Goal: Use online tool/utility: Utilize a website feature to perform a specific function

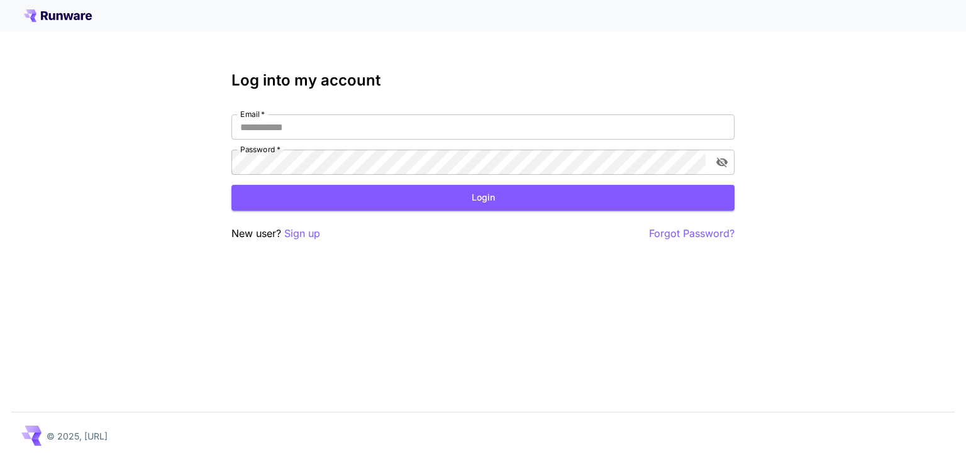
type input "**********"
click at [340, 211] on div "**********" at bounding box center [482, 157] width 503 height 170
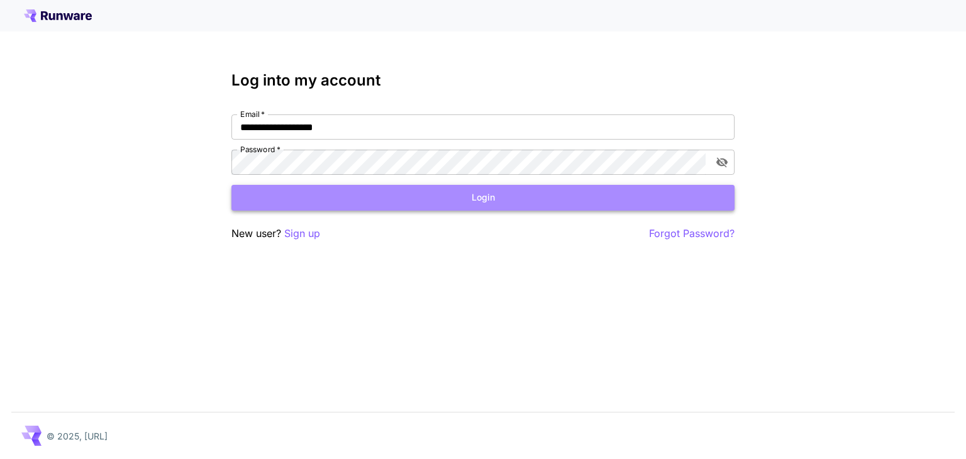
click at [523, 209] on button "Login" at bounding box center [482, 198] width 503 height 26
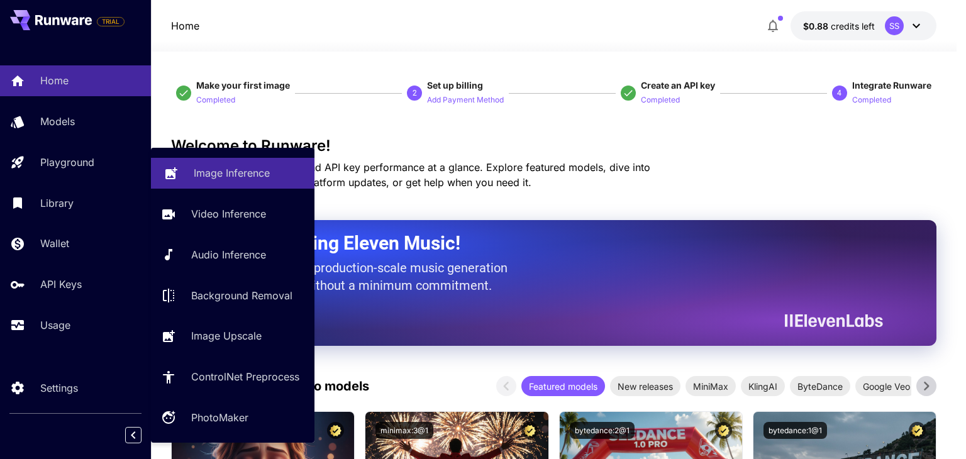
click at [211, 179] on p "Image Inference" at bounding box center [232, 172] width 76 height 15
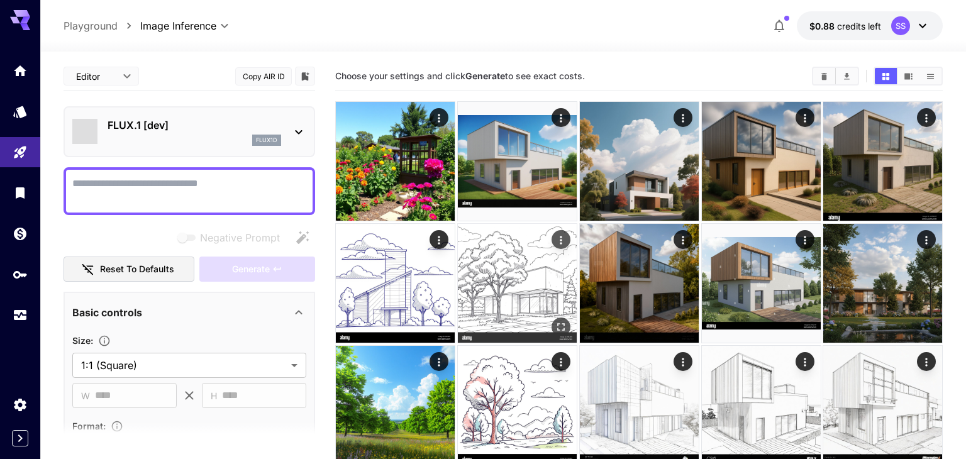
type input "**********"
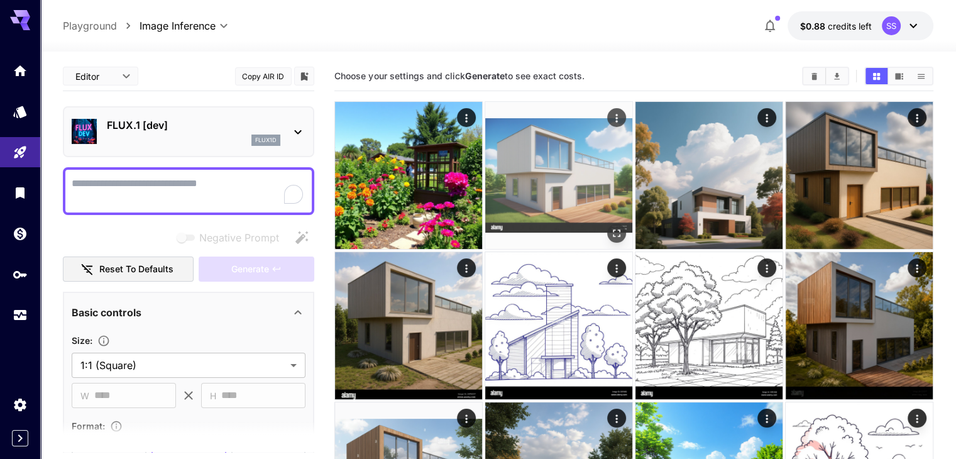
click at [514, 152] on img at bounding box center [558, 175] width 147 height 147
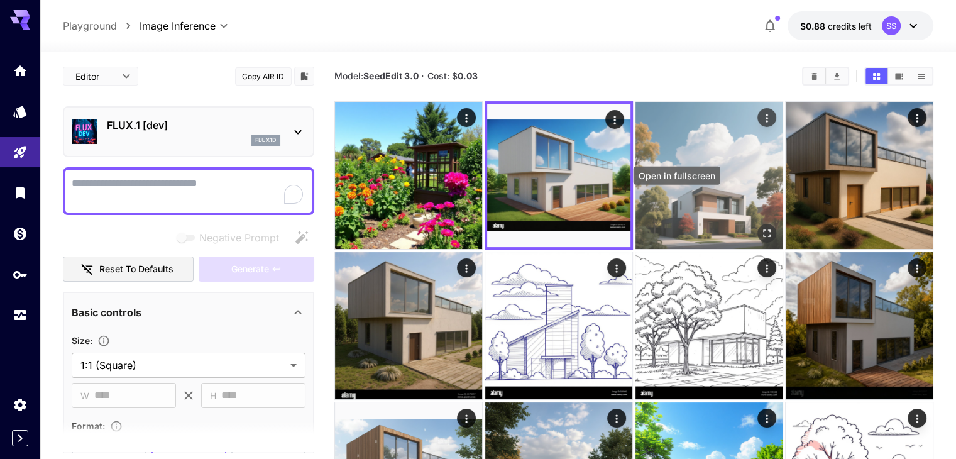
click at [763, 230] on icon "Open in fullscreen" at bounding box center [767, 234] width 8 height 8
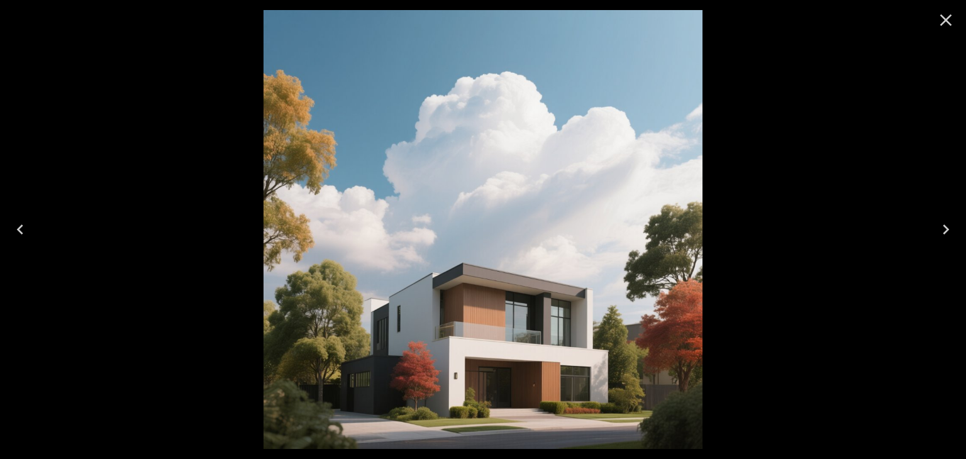
click at [947, 23] on icon "Close" at bounding box center [946, 20] width 20 height 20
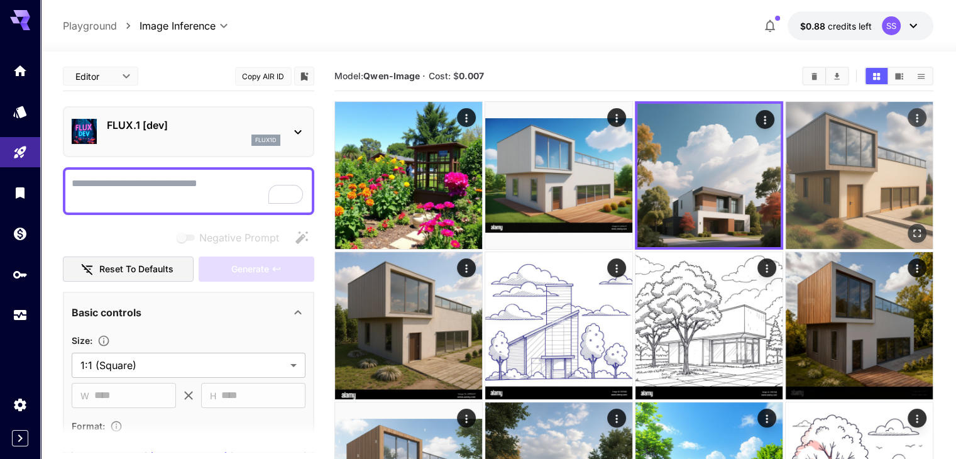
click at [786, 168] on img at bounding box center [859, 175] width 147 height 147
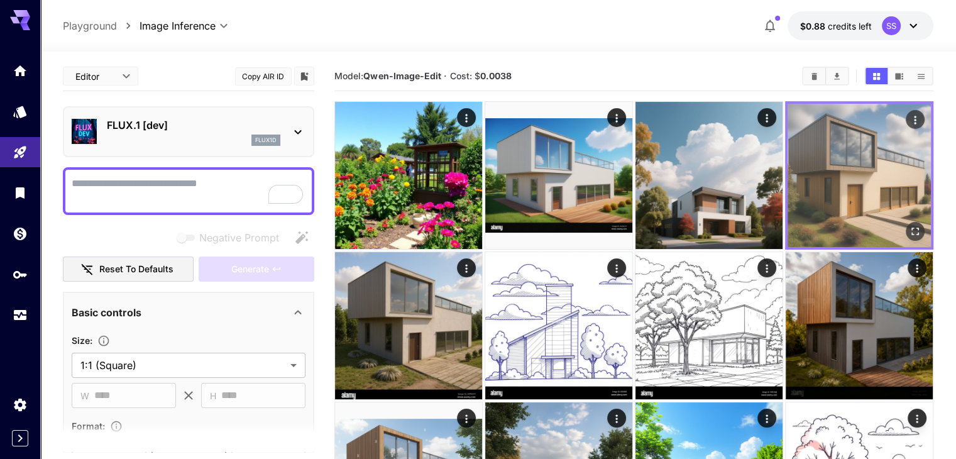
click at [909, 225] on icon "Open in fullscreen" at bounding box center [915, 231] width 13 height 13
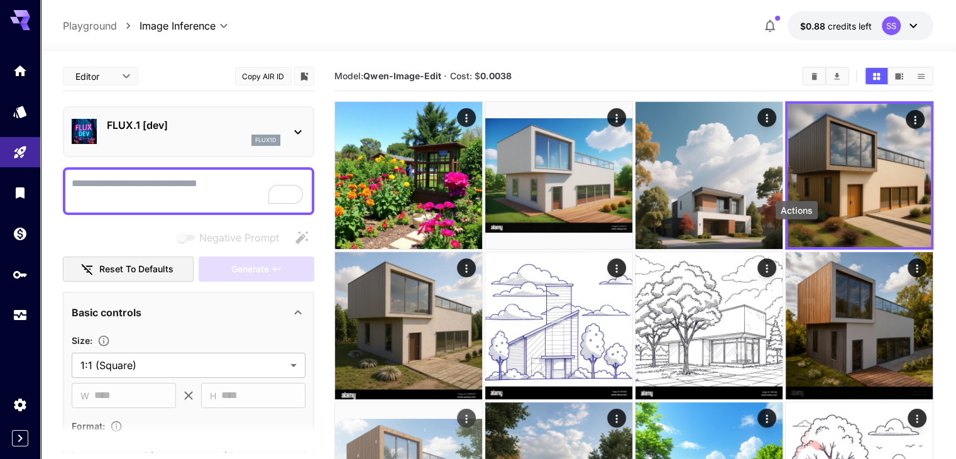
click at [473, 412] on icon "Actions" at bounding box center [466, 418] width 13 height 13
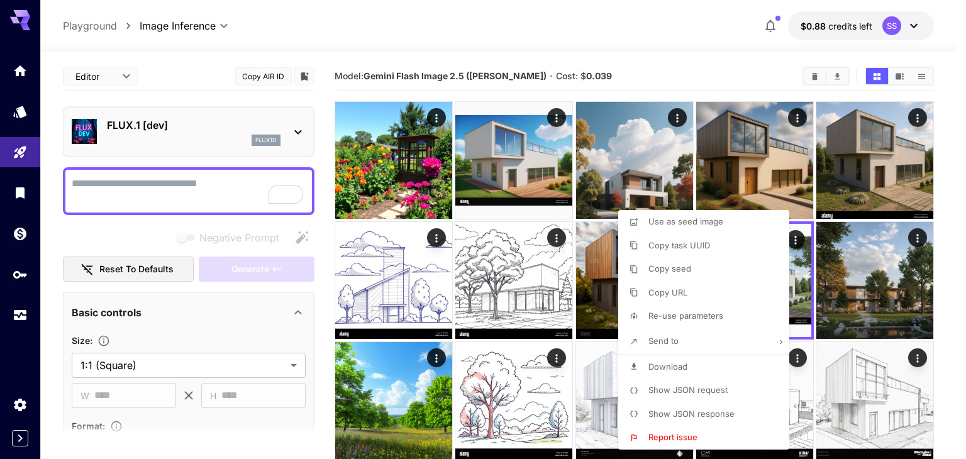
click at [795, 277] on div at bounding box center [483, 229] width 966 height 459
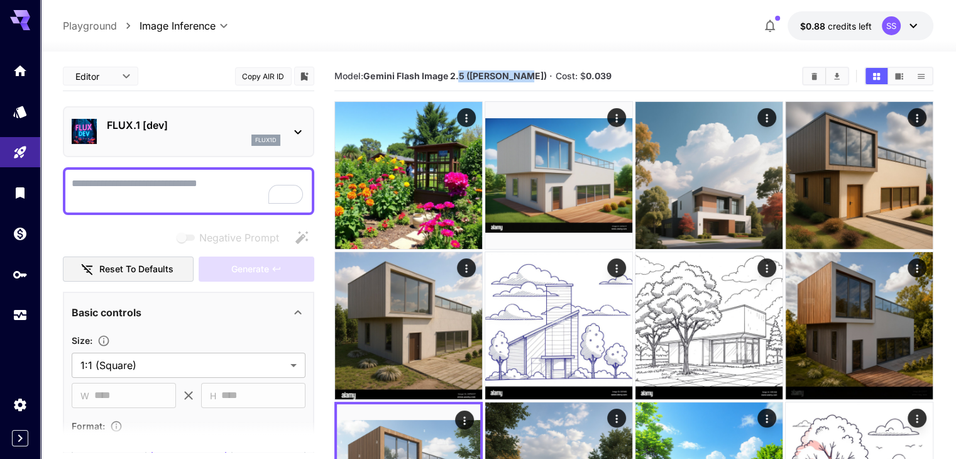
drag, startPoint x: 470, startPoint y: 73, endPoint x: 527, endPoint y: 74, distance: 57.2
click at [527, 74] on b "Gemini Flash Image 2.5 ([PERSON_NAME])" at bounding box center [454, 75] width 183 height 11
click at [516, 78] on b "Gemini Flash Image 2.5 ([PERSON_NAME])" at bounding box center [454, 75] width 183 height 11
drag, startPoint x: 582, startPoint y: 75, endPoint x: 602, endPoint y: 76, distance: 20.8
click at [602, 76] on section "Model: Gemini Flash Image 2.5 ([PERSON_NAME]) · Cost: $ 0.039" at bounding box center [564, 76] width 458 height 15
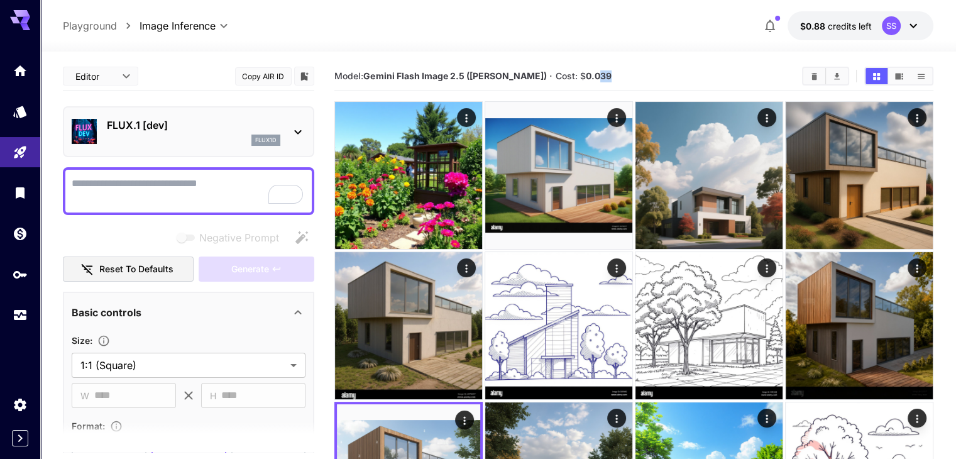
click at [604, 75] on section "Model: Gemini Flash Image 2.5 ([PERSON_NAME]) · Cost: $ 0.039" at bounding box center [564, 76] width 458 height 15
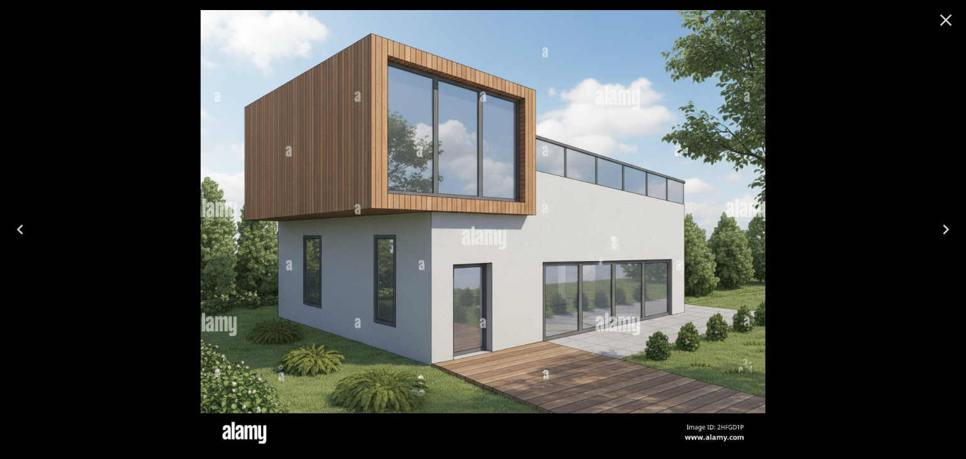
click at [949, 18] on icon "Close" at bounding box center [946, 20] width 20 height 20
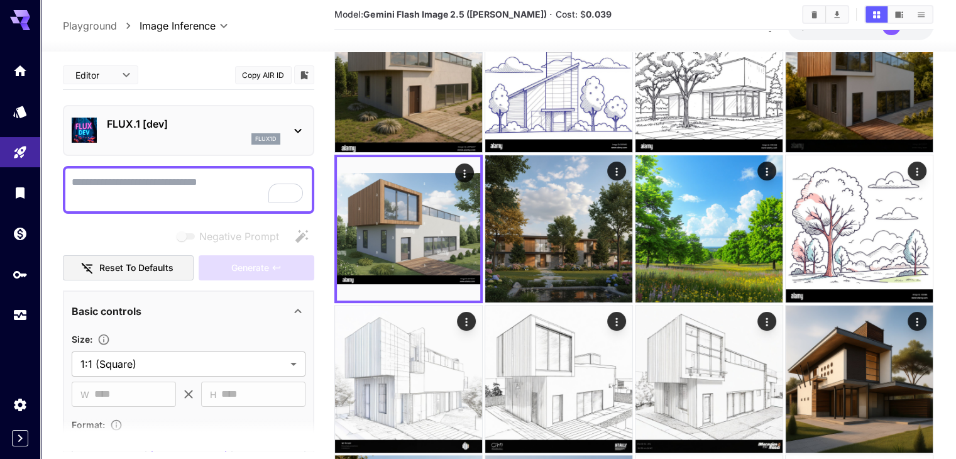
scroll to position [252, 0]
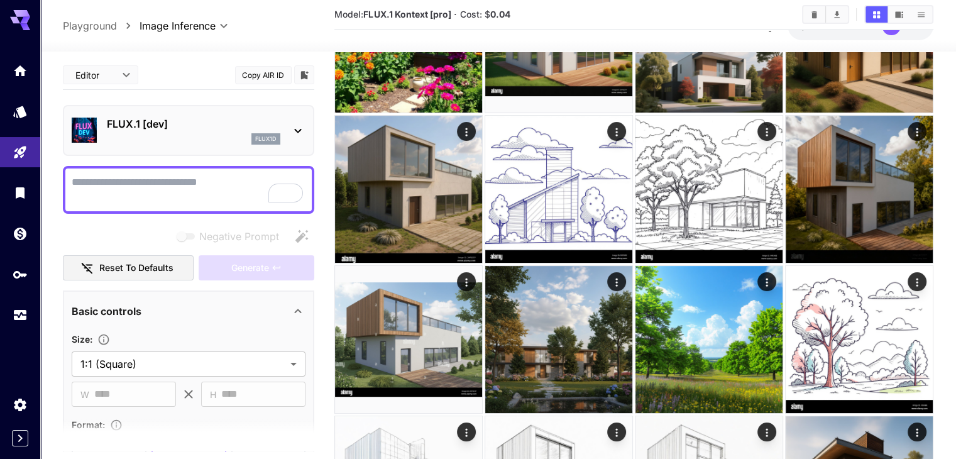
scroll to position [126, 0]
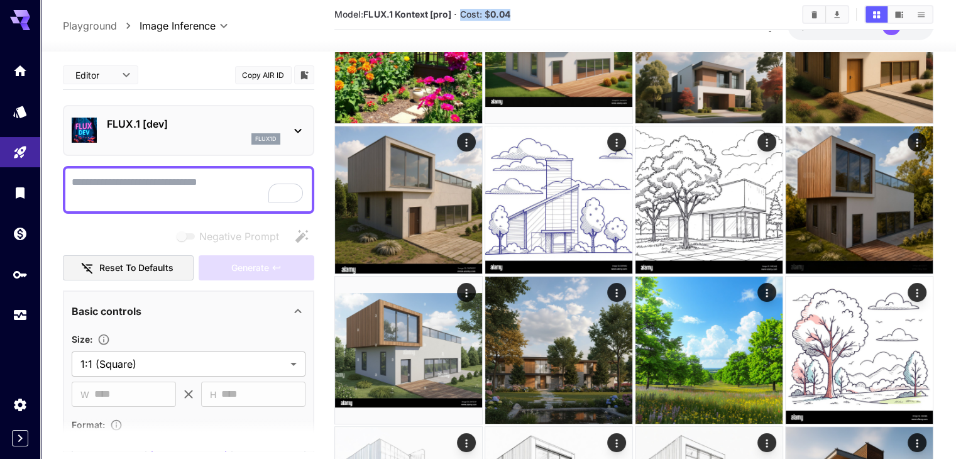
drag, startPoint x: 519, startPoint y: 13, endPoint x: 465, endPoint y: 13, distance: 54.1
click at [465, 13] on section "Model: FLUX.1 Kontext [pro] · Cost: $ 0.04" at bounding box center [564, 14] width 458 height 15
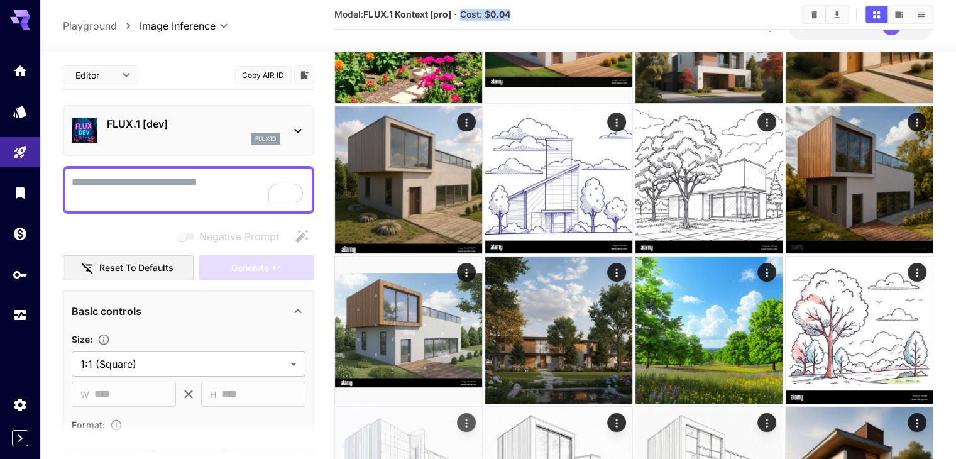
scroll to position [189, 0]
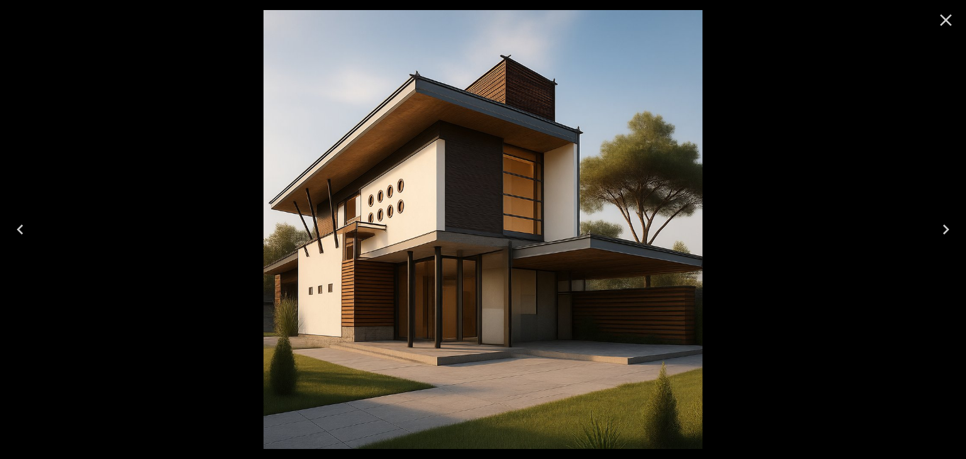
click at [946, 14] on icon "Close" at bounding box center [946, 20] width 20 height 20
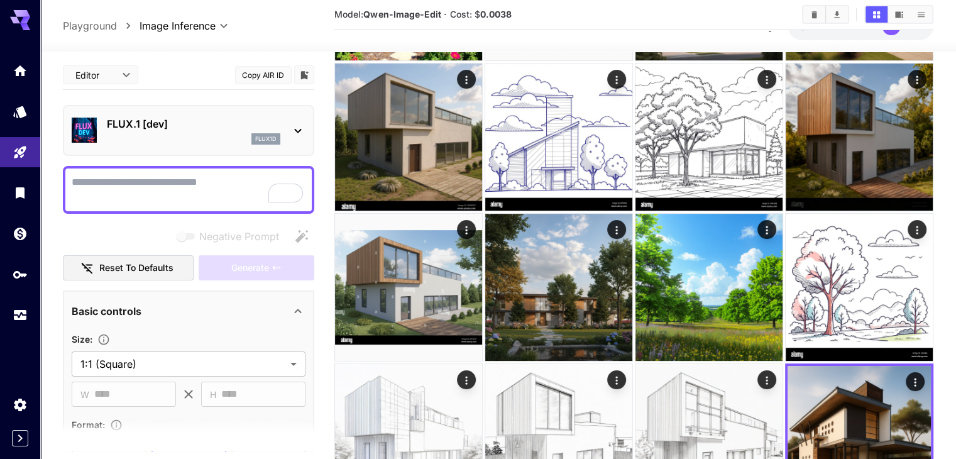
click at [504, 13] on b "0.0038" at bounding box center [495, 14] width 31 height 11
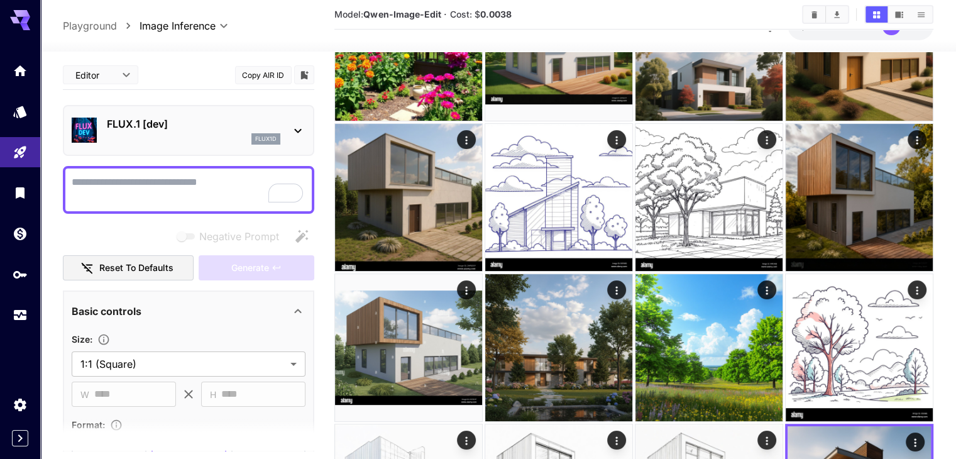
scroll to position [126, 0]
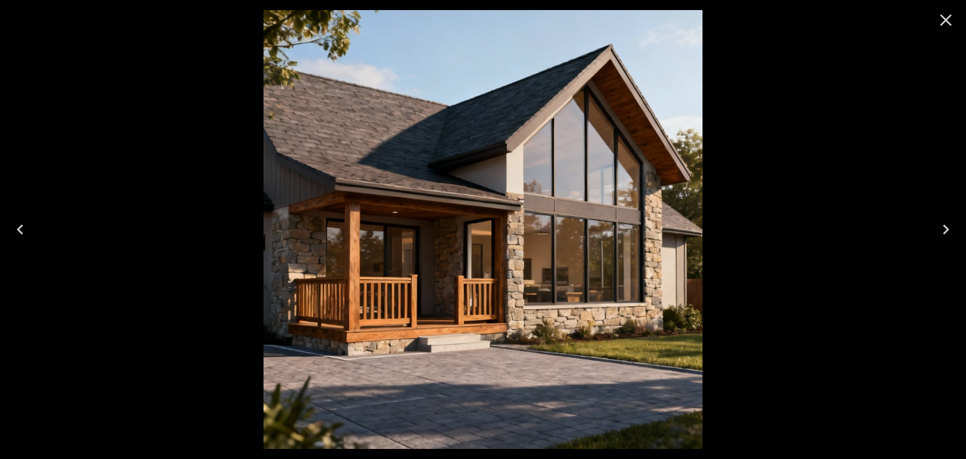
click at [956, 22] on button "Close" at bounding box center [946, 20] width 30 height 30
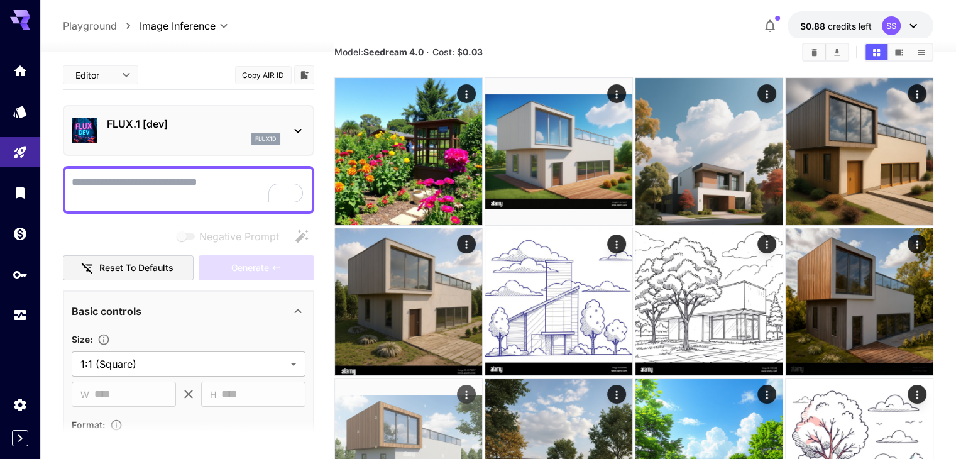
scroll to position [0, 0]
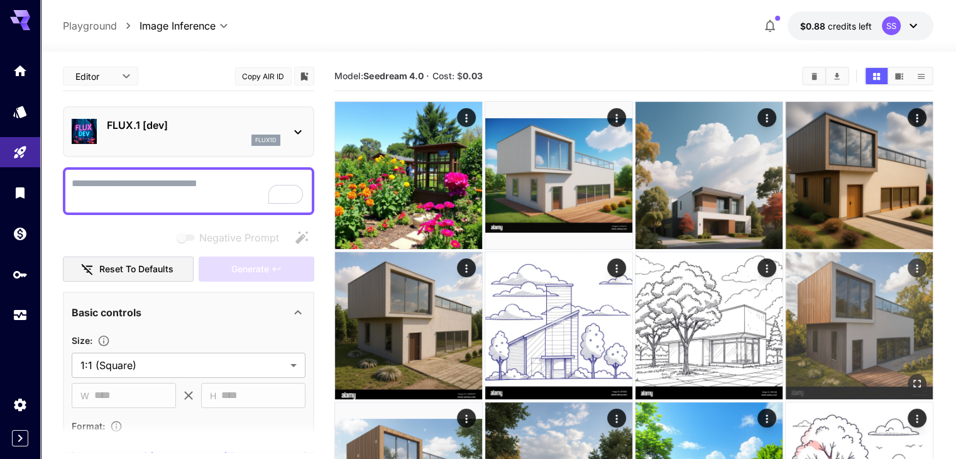
click at [786, 288] on img at bounding box center [859, 325] width 147 height 147
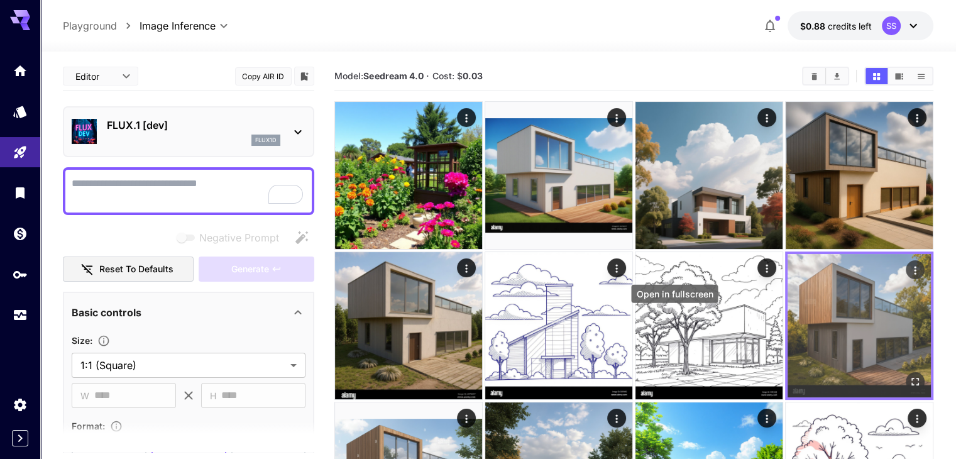
click at [912, 378] on icon "Open in fullscreen" at bounding box center [916, 382] width 8 height 8
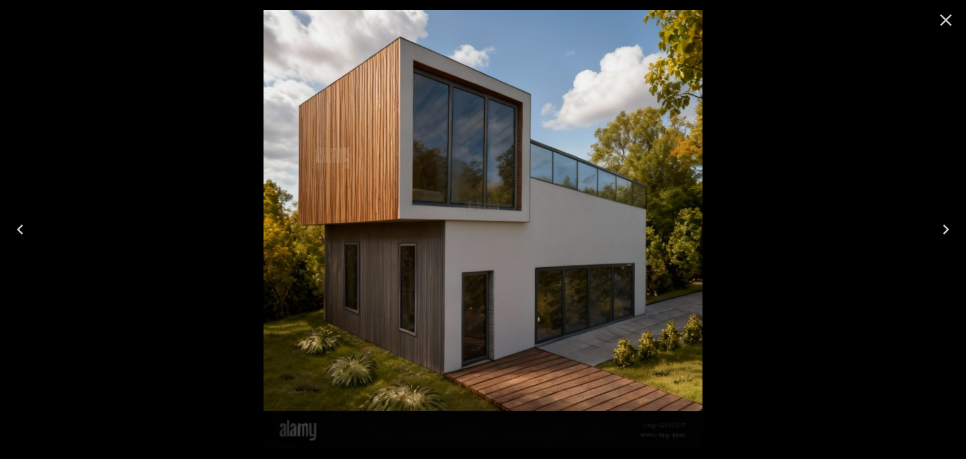
click at [943, 17] on icon "Close" at bounding box center [946, 20] width 12 height 12
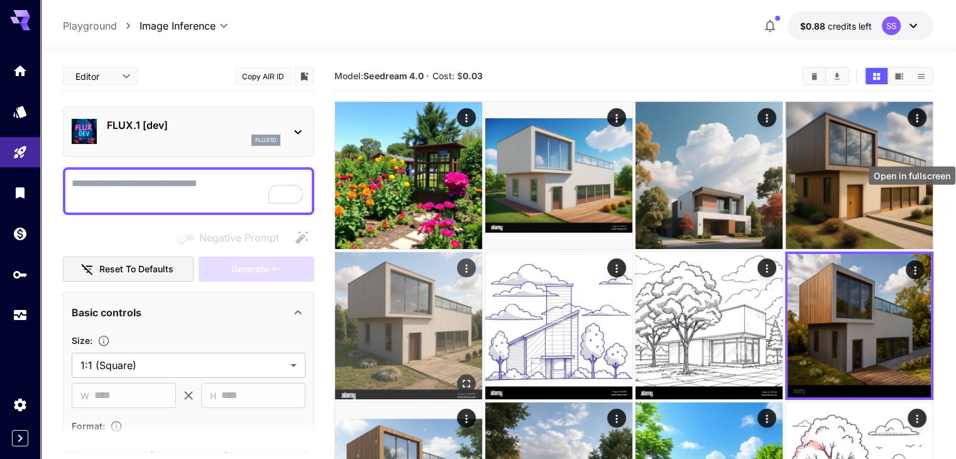
click at [473, 377] on icon "Open in fullscreen" at bounding box center [466, 383] width 13 height 13
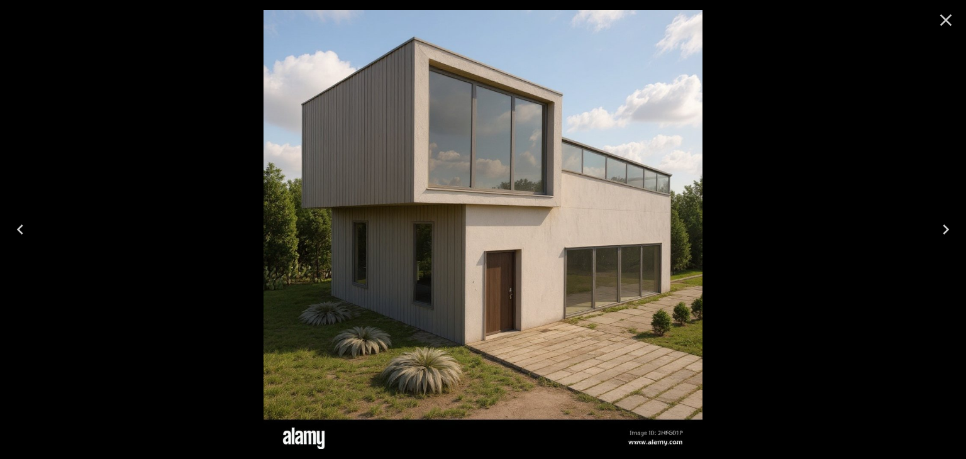
click at [941, 20] on icon "Close" at bounding box center [946, 20] width 20 height 20
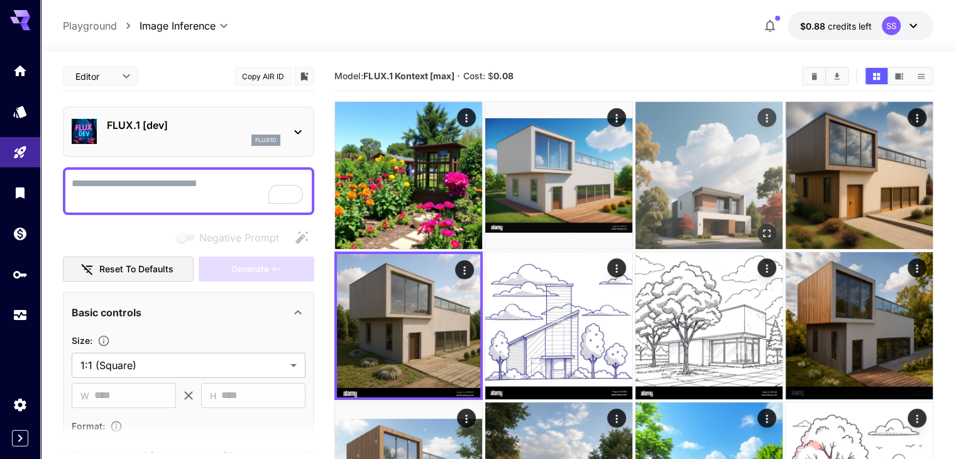
click at [636, 191] on img at bounding box center [709, 175] width 147 height 147
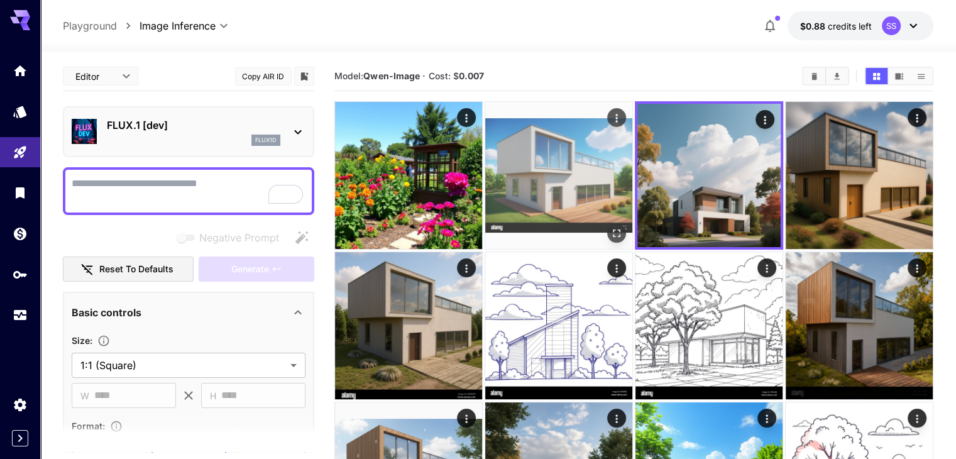
click at [485, 175] on img at bounding box center [558, 175] width 147 height 147
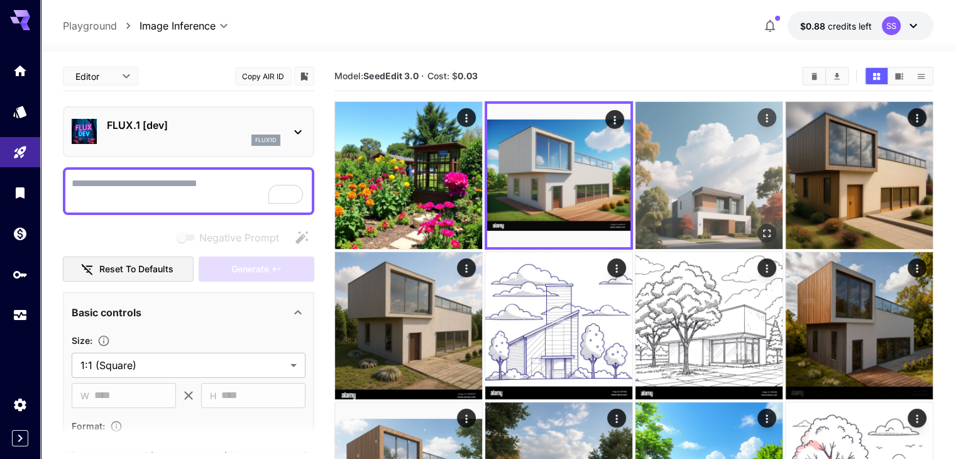
click at [636, 158] on img at bounding box center [709, 175] width 147 height 147
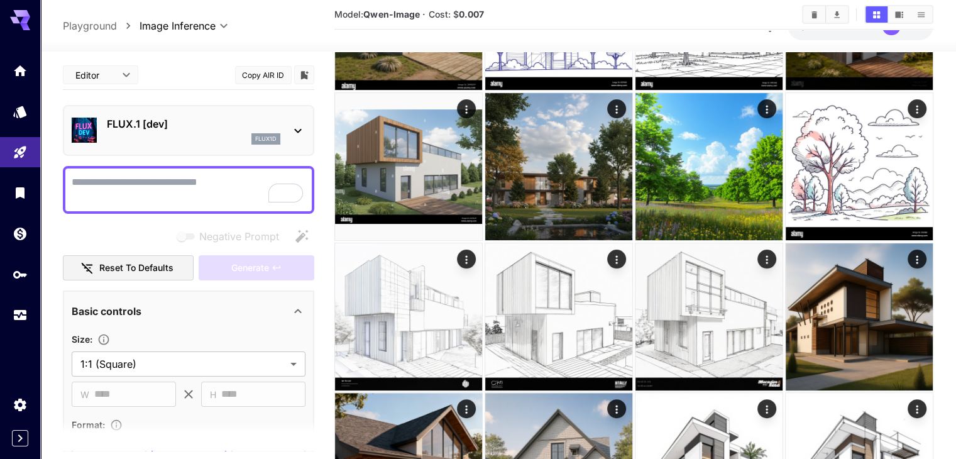
scroll to position [314, 0]
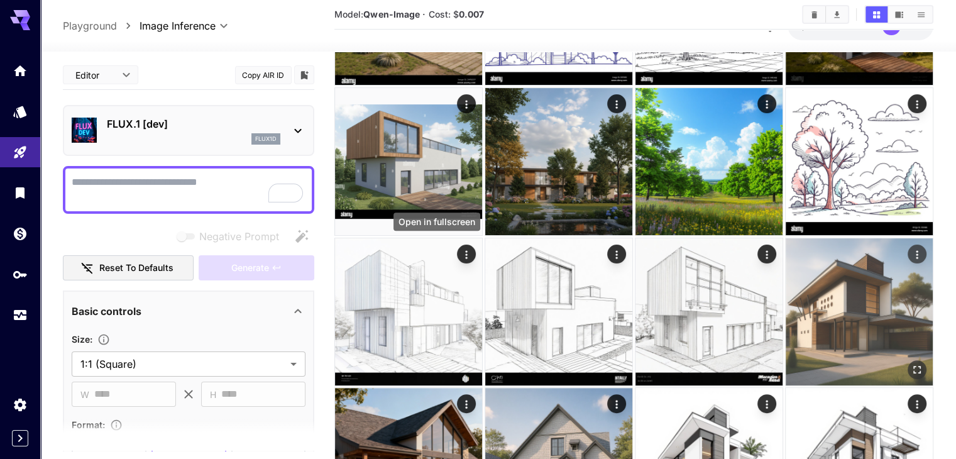
click at [911, 363] on icon "Open in fullscreen" at bounding box center [917, 369] width 13 height 13
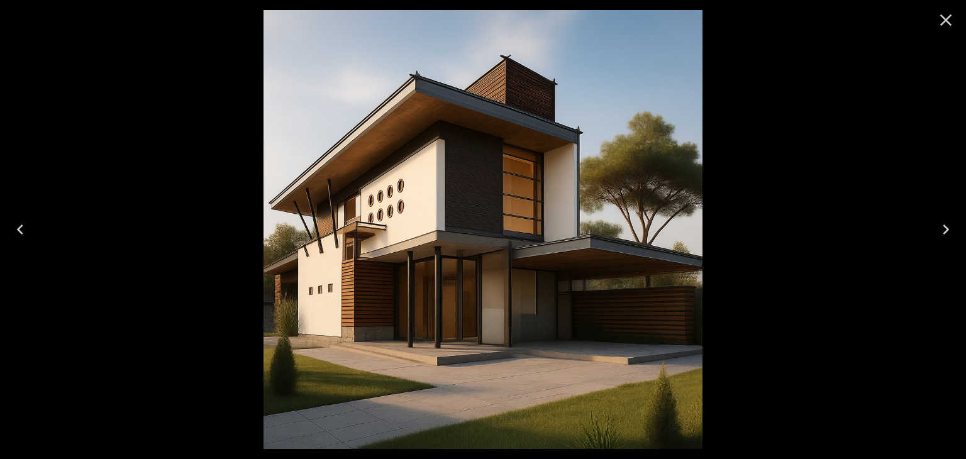
click at [938, 18] on icon "Close" at bounding box center [946, 20] width 20 height 20
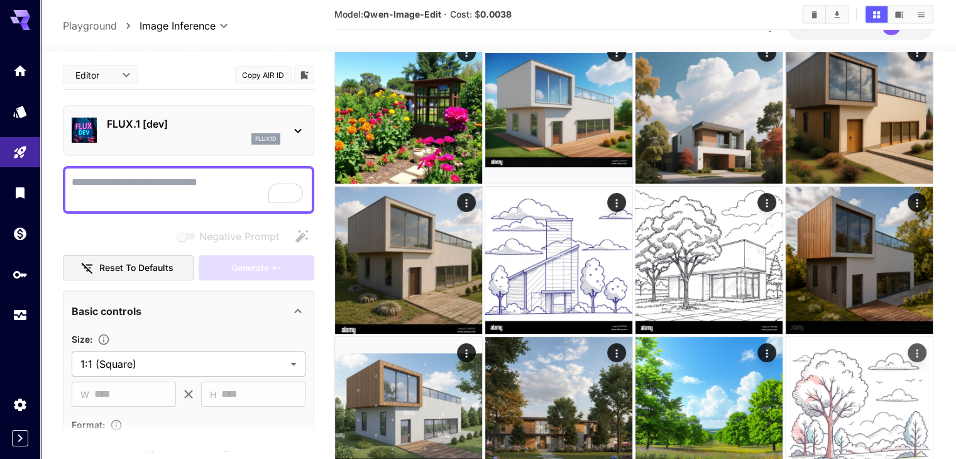
scroll to position [63, 0]
